Goal: Task Accomplishment & Management: Manage account settings

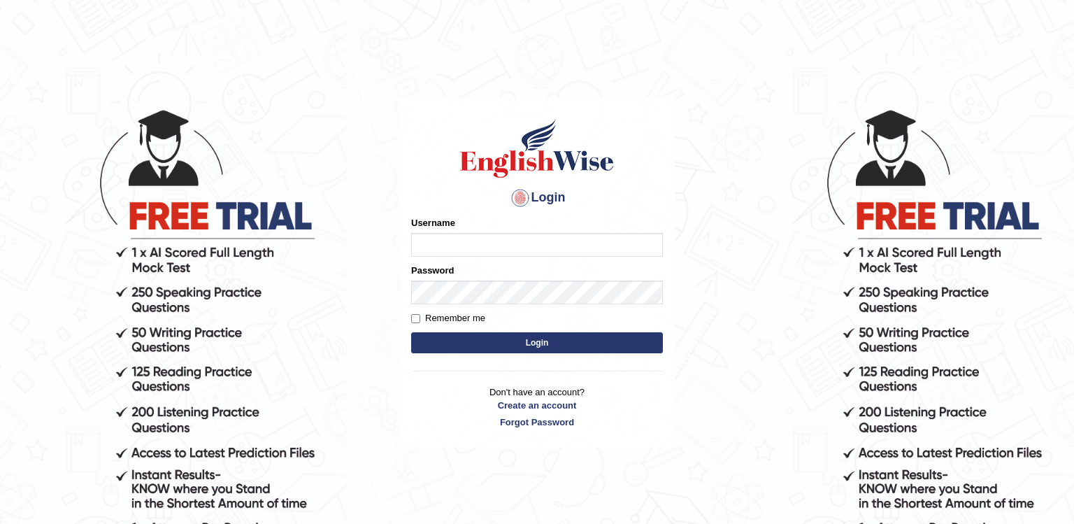
click at [453, 243] on input "Username" at bounding box center [537, 245] width 252 height 24
type input "sushangurung007"
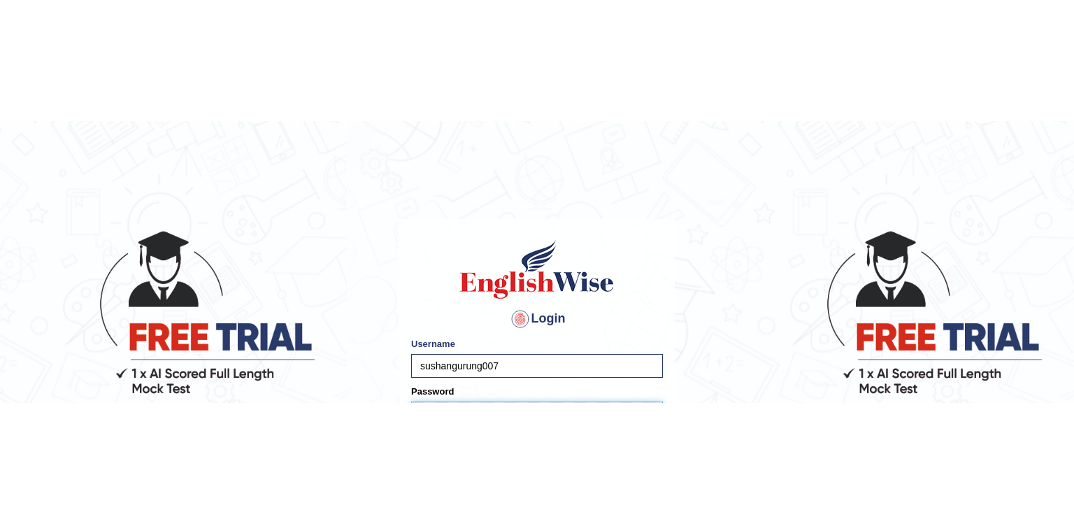
scroll to position [22, 0]
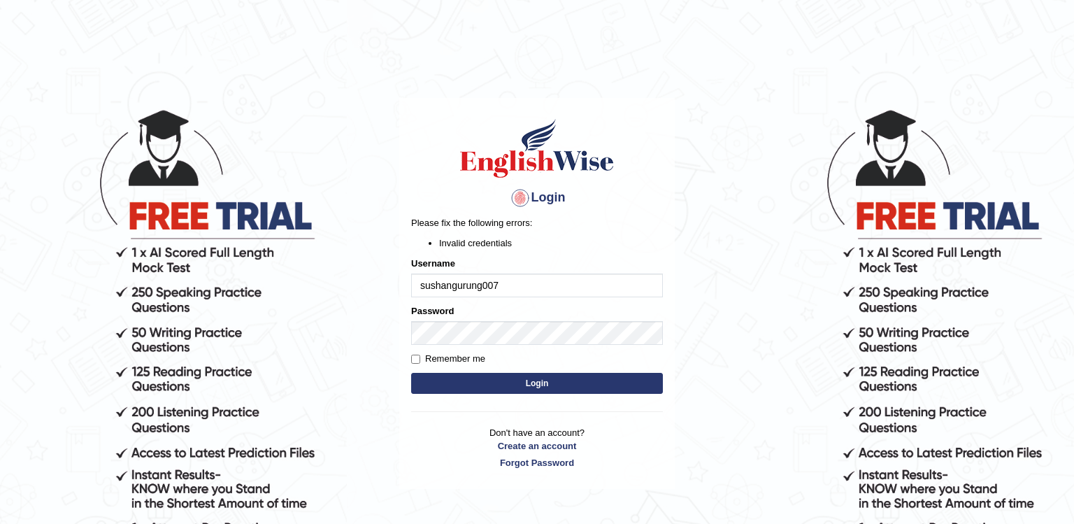
click at [431, 285] on input "sushangurung007" at bounding box center [537, 285] width 252 height 24
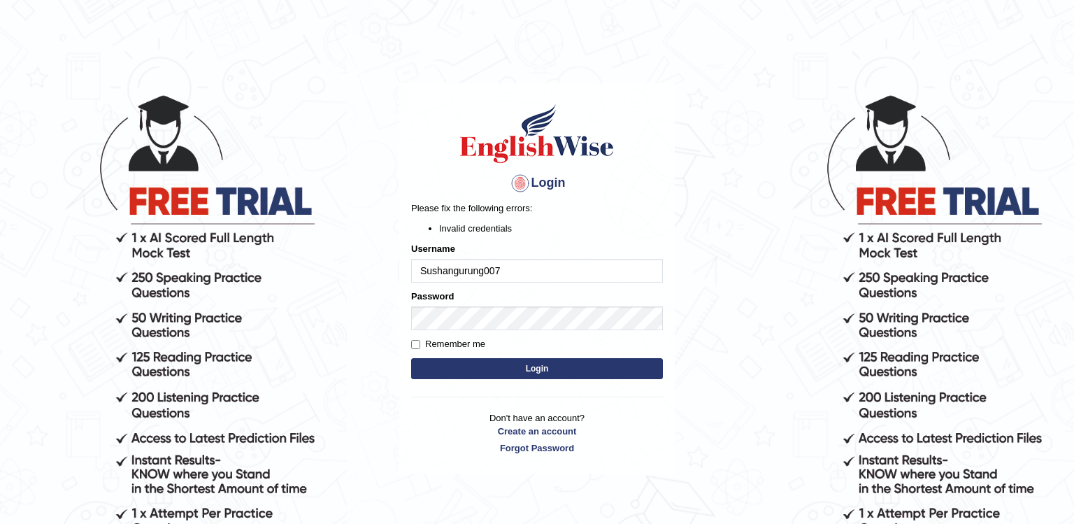
type input "Sushangurung007"
click at [431, 372] on button "Login" at bounding box center [537, 368] width 252 height 21
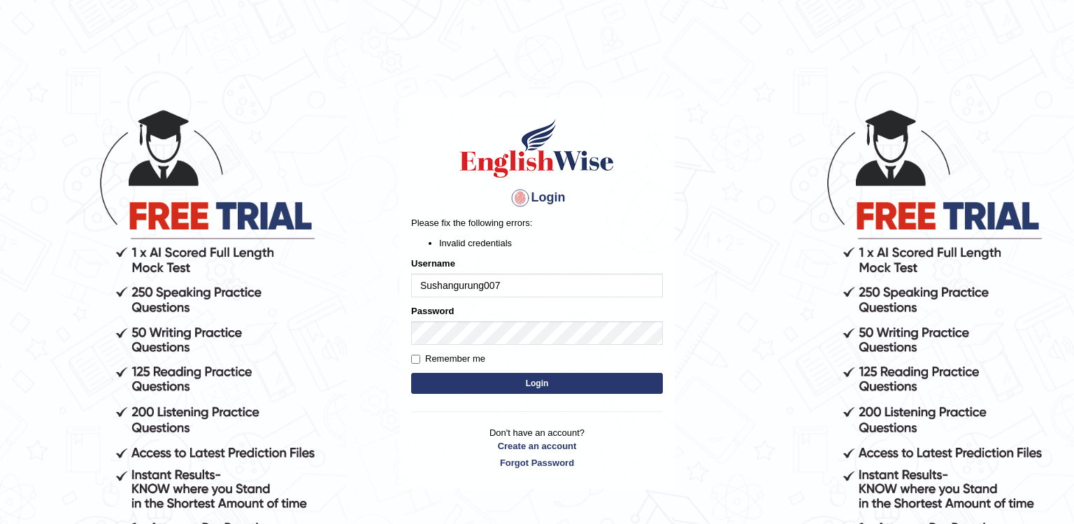
click at [453, 285] on input "Sushangurung007" at bounding box center [537, 285] width 252 height 24
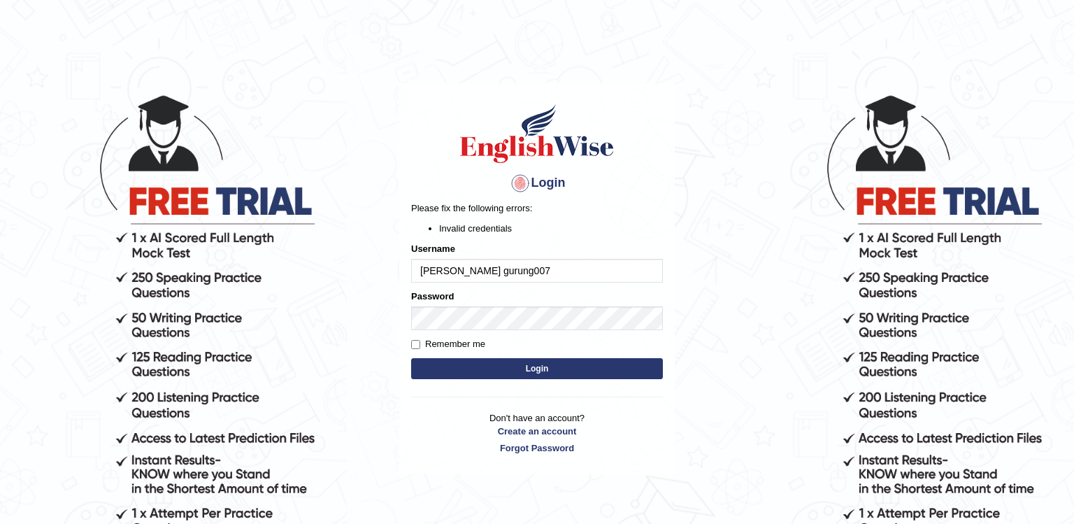
type input "[PERSON_NAME] gurung007"
click at [453, 366] on button "Login" at bounding box center [537, 368] width 252 height 21
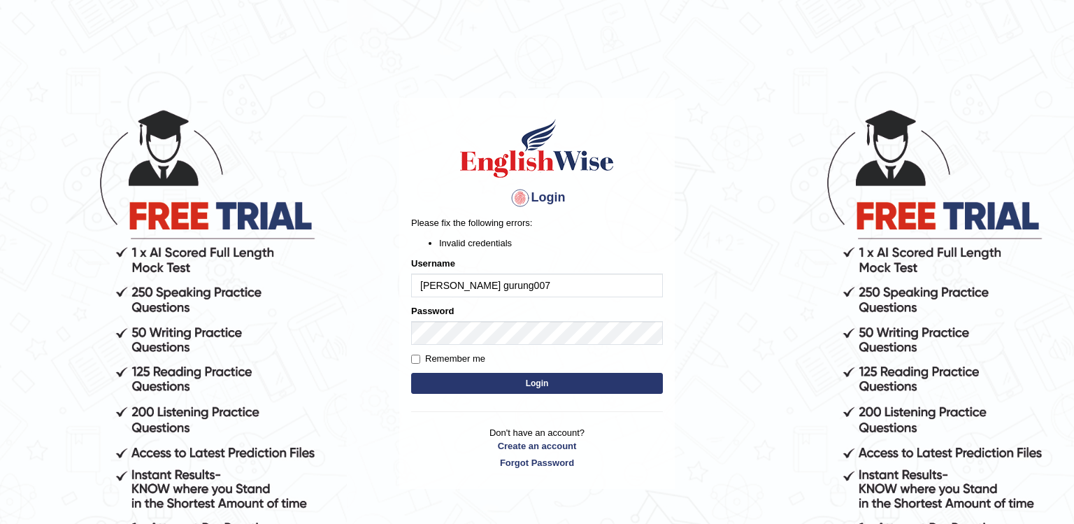
click at [464, 284] on input "[PERSON_NAME] gurung007" at bounding box center [537, 285] width 252 height 24
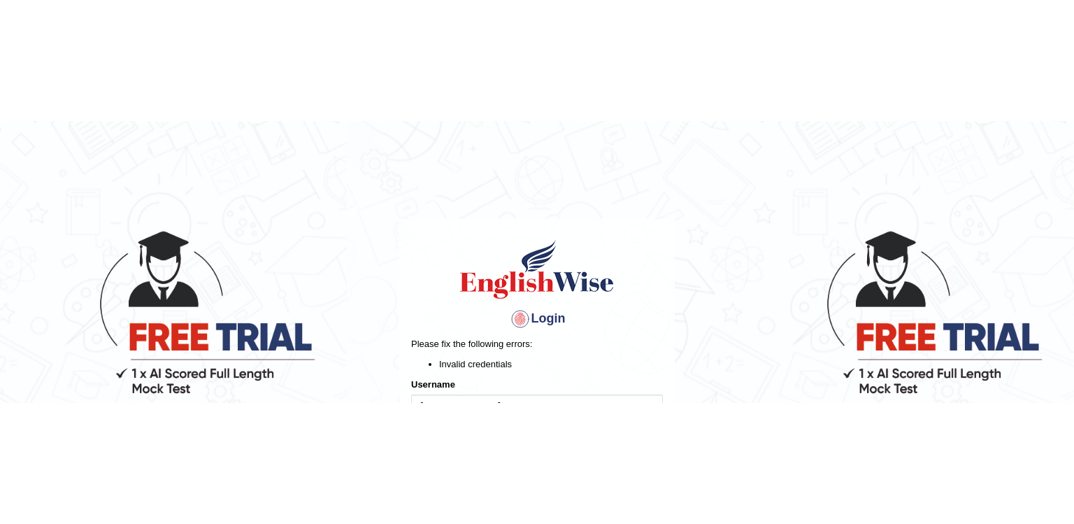
scroll to position [15, 0]
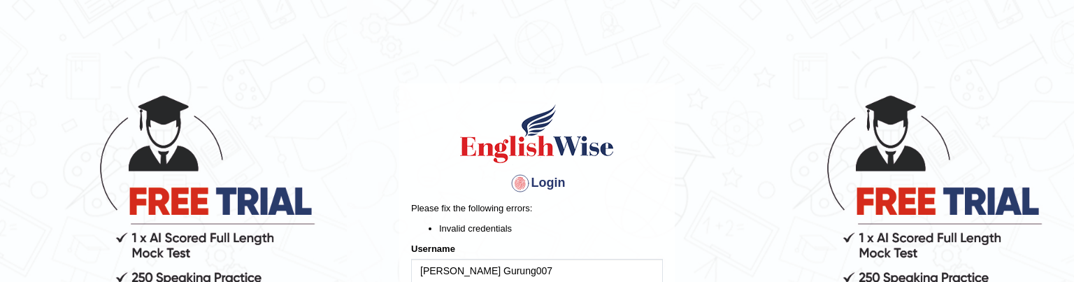
type input "[PERSON_NAME] Gurung007"
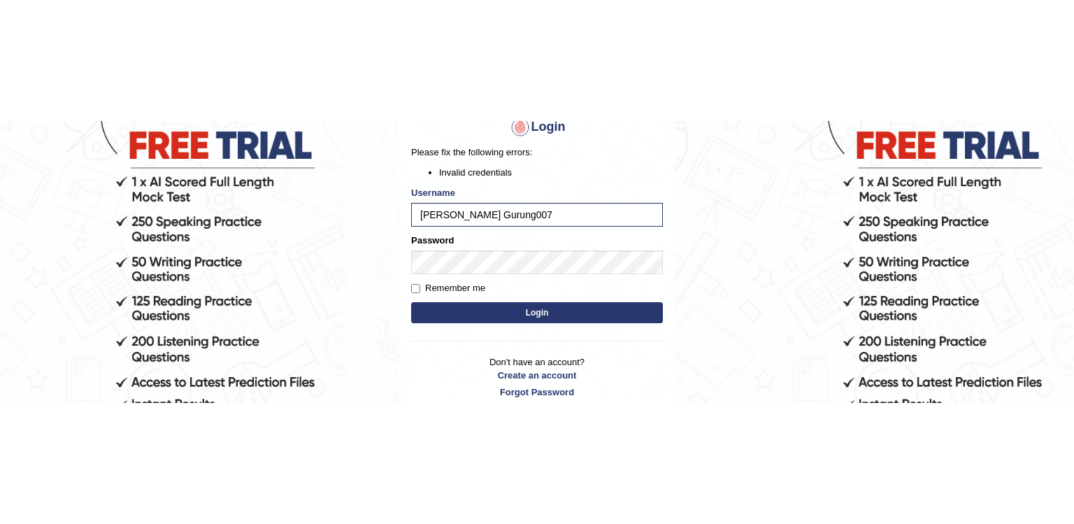
scroll to position [129, 0]
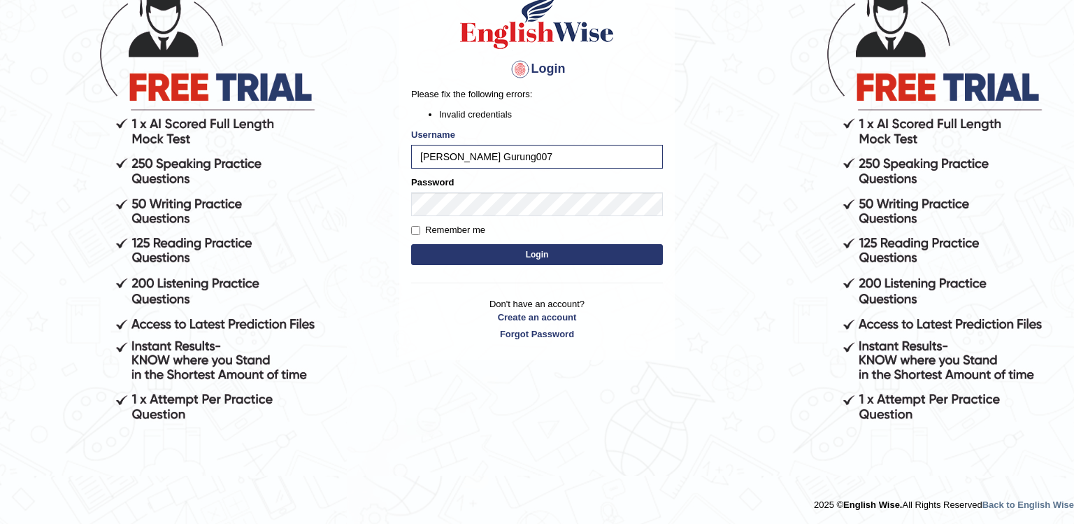
click at [475, 258] on form "Please fix the following errors: Invalid credentials Username Sushan Gurung007 …" at bounding box center [537, 177] width 252 height 181
click at [475, 258] on button "Login" at bounding box center [537, 254] width 252 height 21
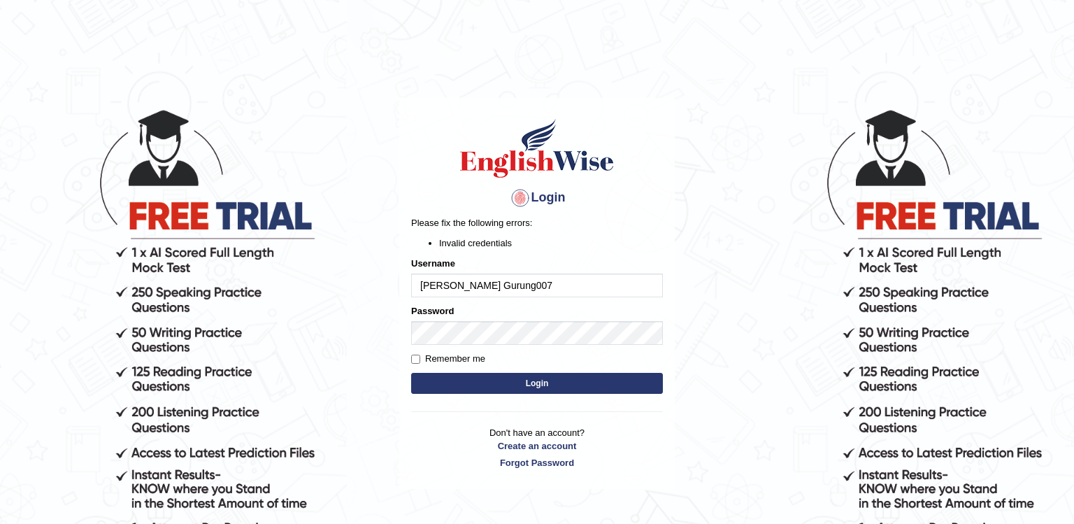
click at [459, 285] on input "Sushan Gurung007" at bounding box center [537, 285] width 252 height 24
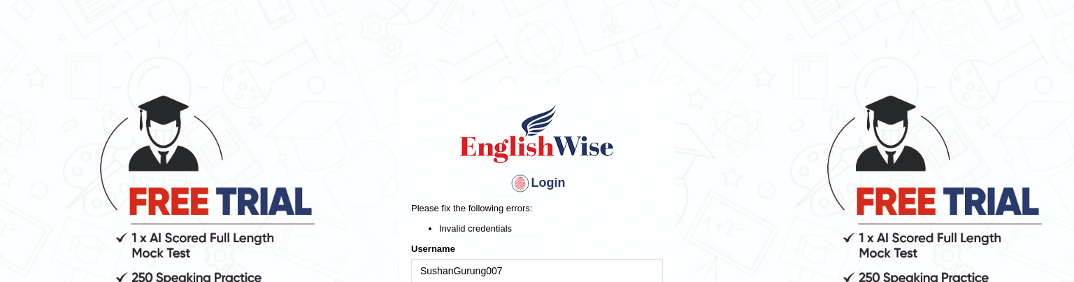
type input "SushanGurung007"
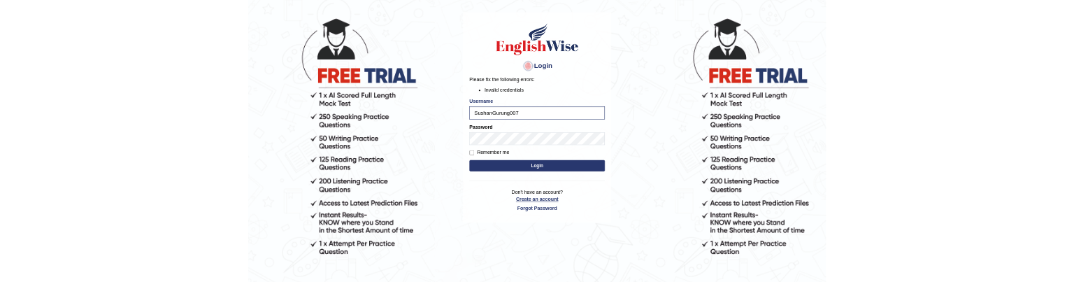
scroll to position [50, 0]
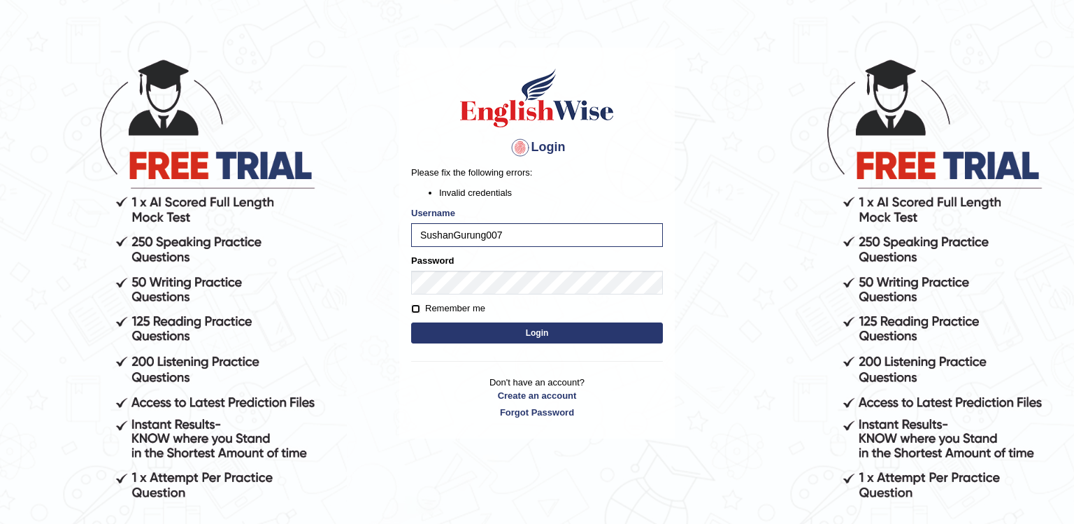
click at [412, 305] on input "Remember me" at bounding box center [415, 308] width 9 height 9
checkbox input "true"
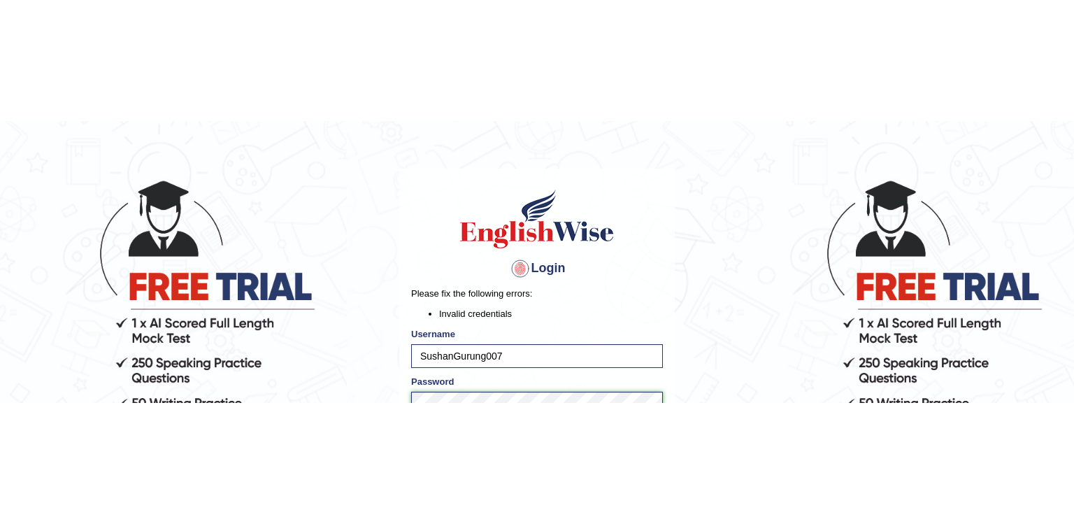
scroll to position [62, 0]
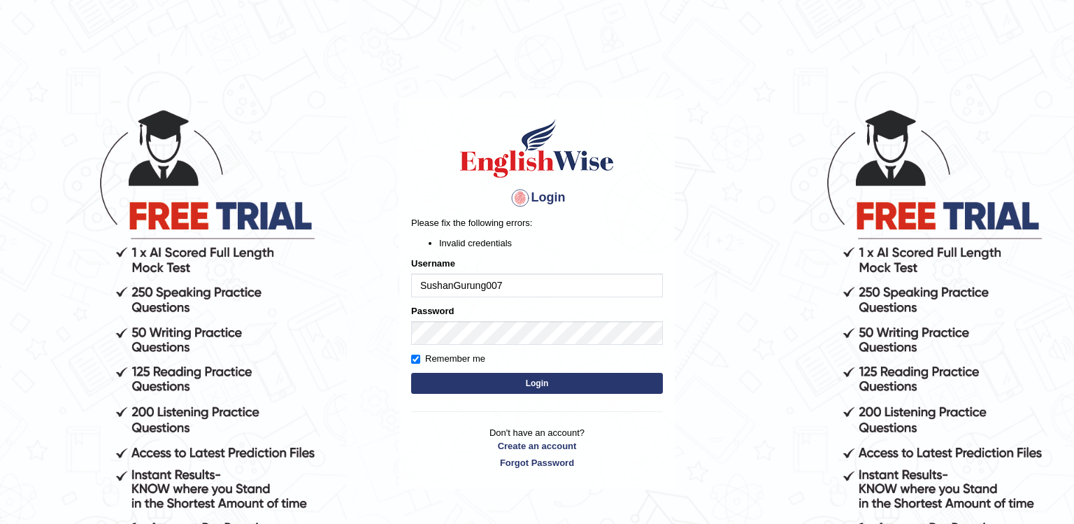
click at [503, 283] on input "SushanGurung007" at bounding box center [537, 285] width 252 height 24
click at [149, 306] on body "Login Please fix the following errors: Invalid credentials Username SushanGurun…" at bounding box center [537, 316] width 1074 height 524
